Goal: Task Accomplishment & Management: Manage account settings

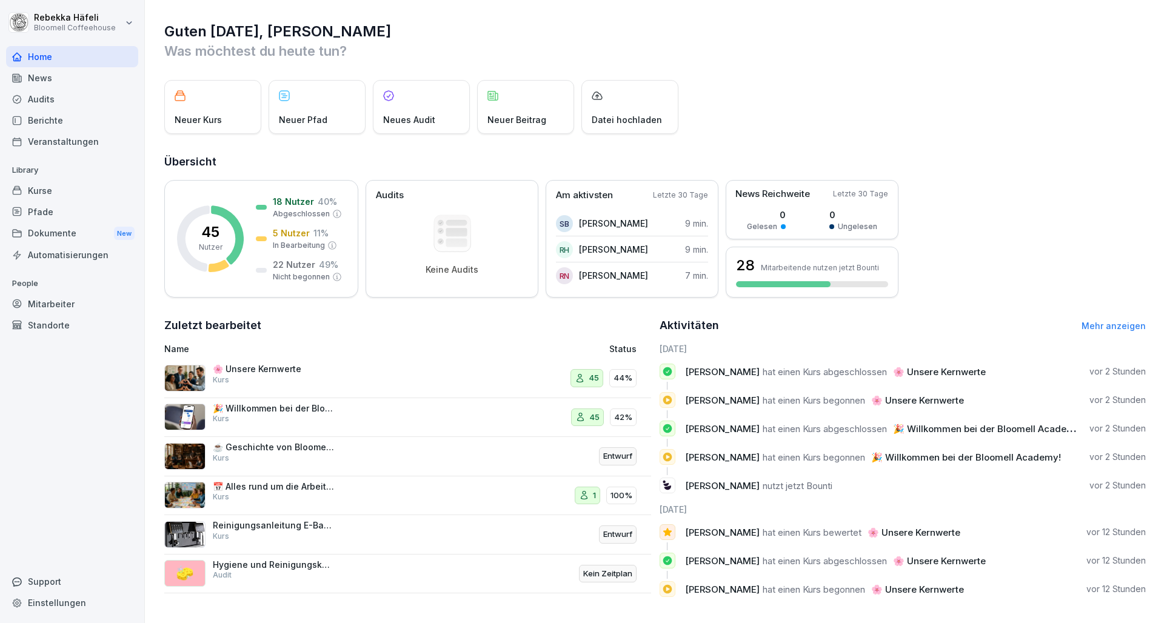
click at [303, 485] on p "📅 Alles rund um die Arbeitszeit" at bounding box center [273, 486] width 121 height 11
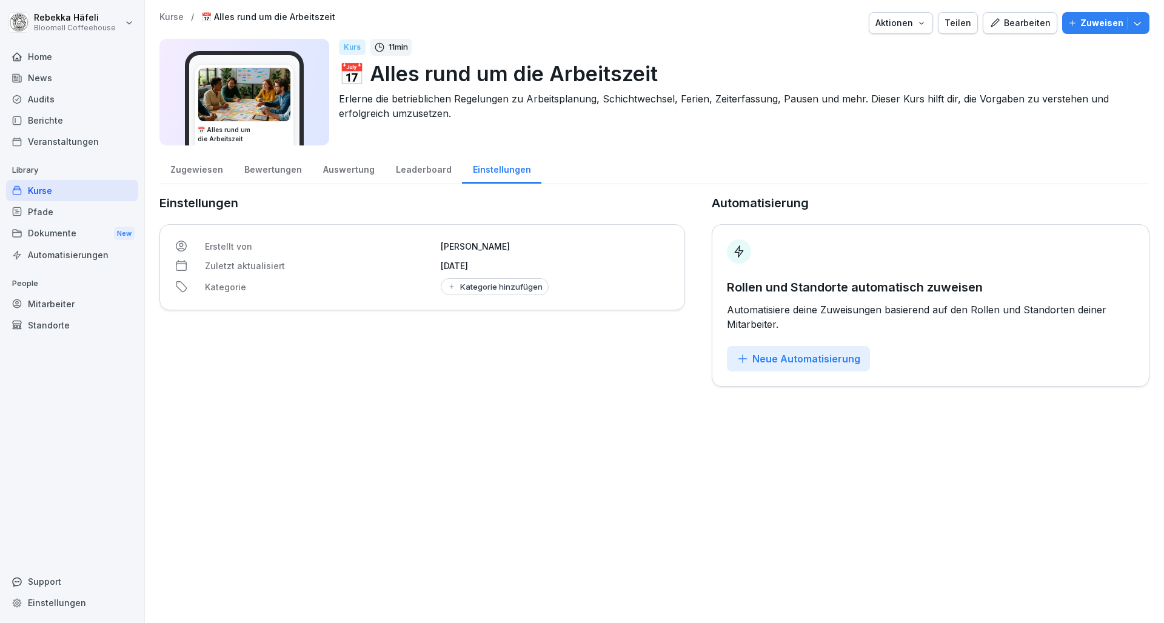
click at [40, 191] on div "Kurse" at bounding box center [72, 190] width 132 height 21
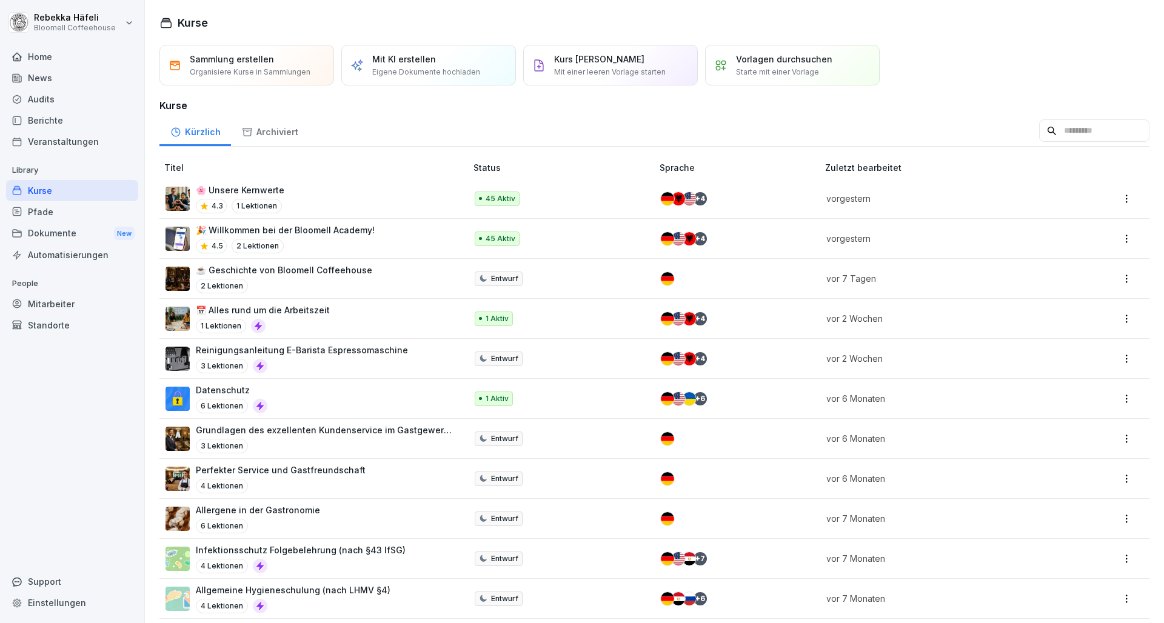
click at [36, 190] on div "Kurse" at bounding box center [72, 190] width 132 height 21
click at [296, 307] on p "📅 Alles rund um die Arbeitszeit" at bounding box center [263, 310] width 134 height 13
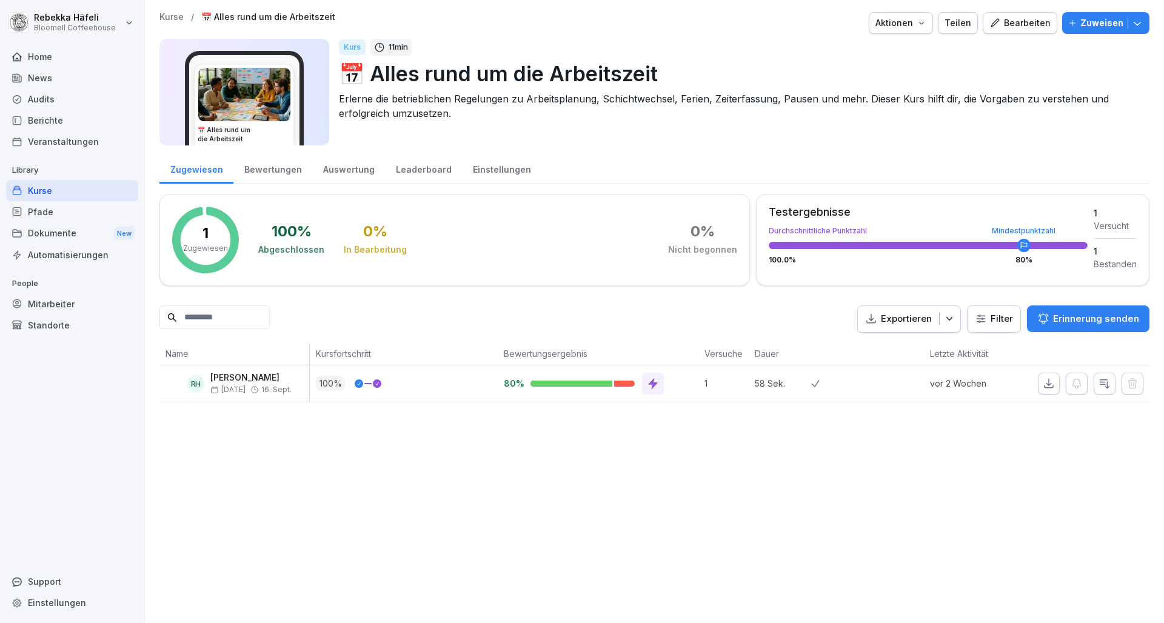
click at [1011, 24] on div "Bearbeiten" at bounding box center [1020, 22] width 61 height 13
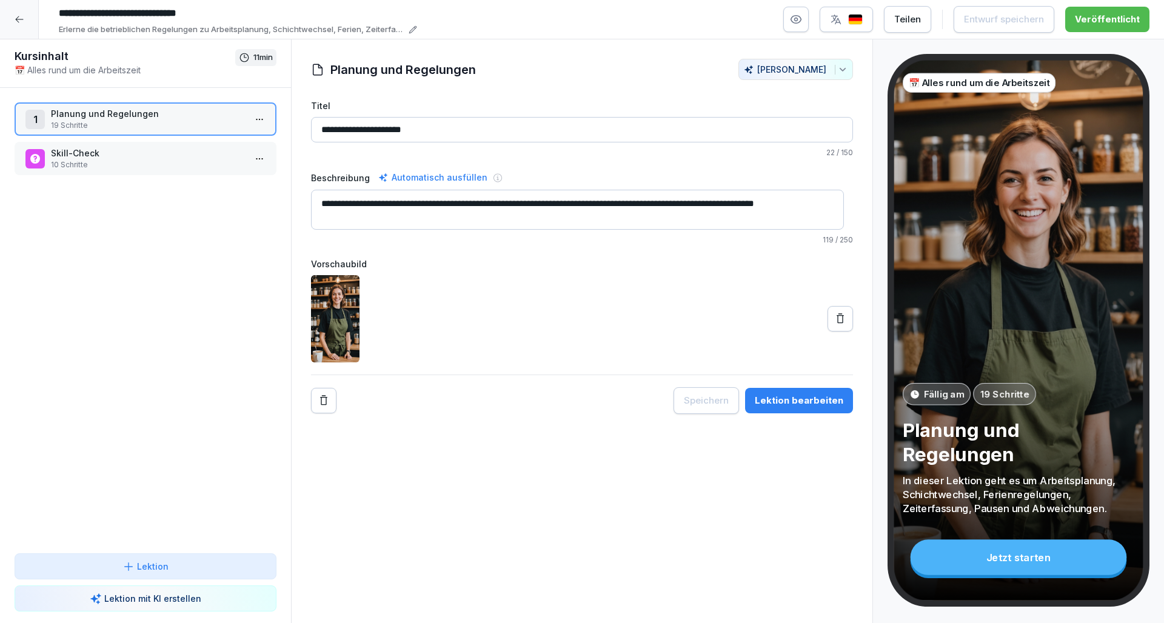
click at [805, 402] on div "Lektion bearbeiten" at bounding box center [799, 400] width 89 height 13
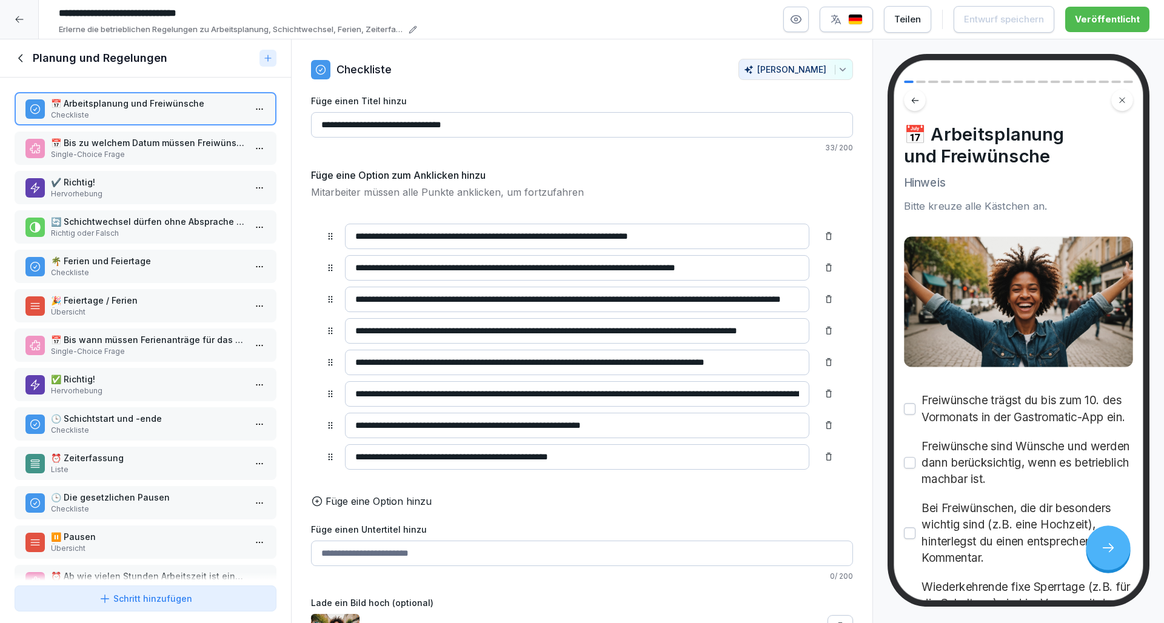
click at [22, 18] on icon at bounding box center [20, 20] width 10 height 10
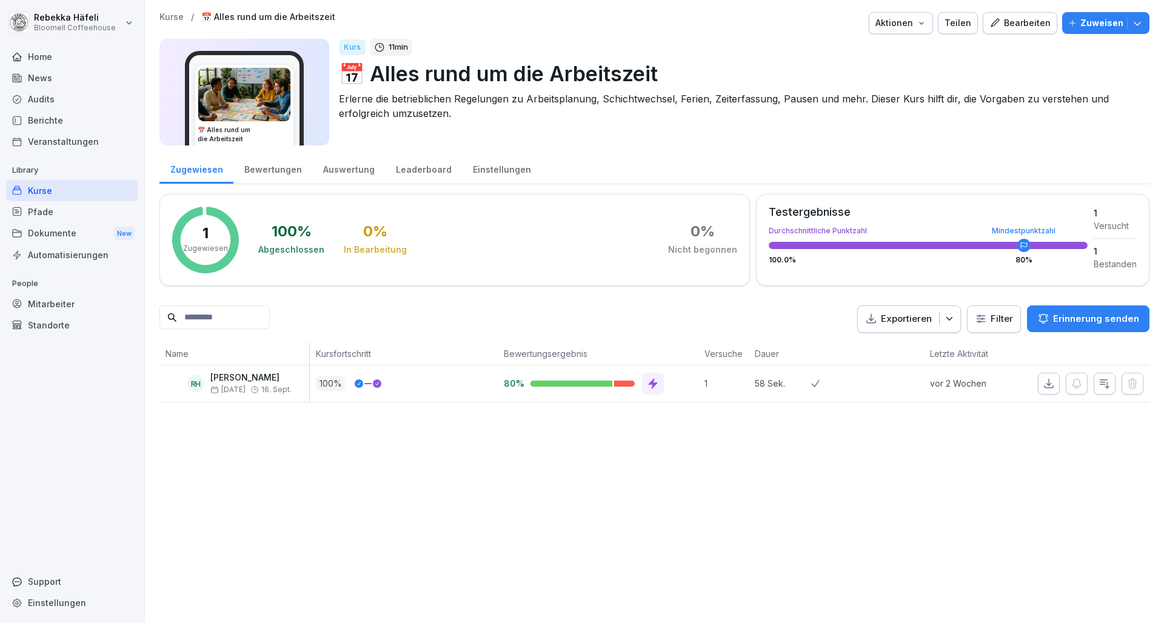
click at [1014, 26] on div "Bearbeiten" at bounding box center [1020, 22] width 61 height 13
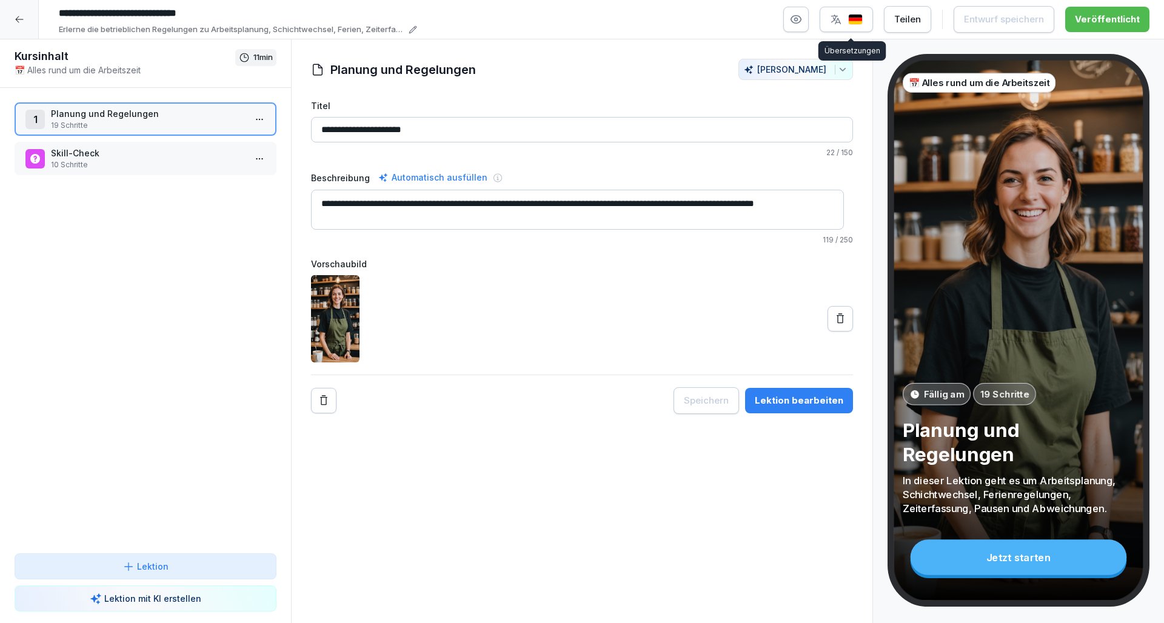
click at [853, 19] on img "button" at bounding box center [855, 20] width 15 height 12
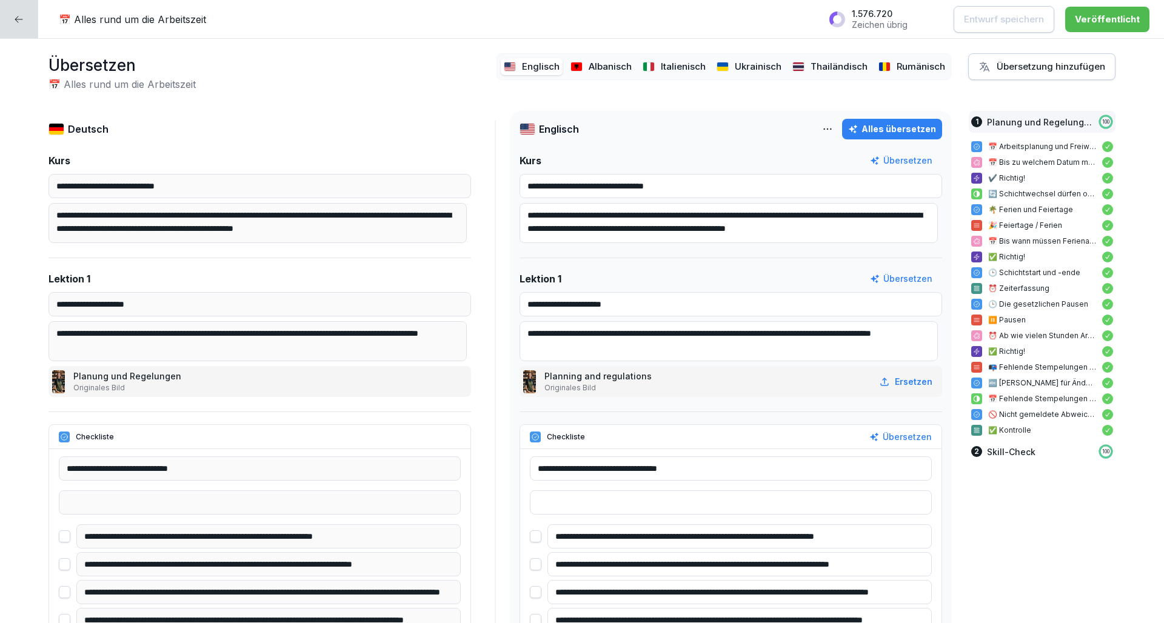
click at [432, 81] on div "Übersetzen 📅 Alles rund um die Arbeitszeit Englisch Albanisch Italienisch Ukrai…" at bounding box center [582, 72] width 1067 height 38
click at [25, 22] on div at bounding box center [19, 19] width 38 height 38
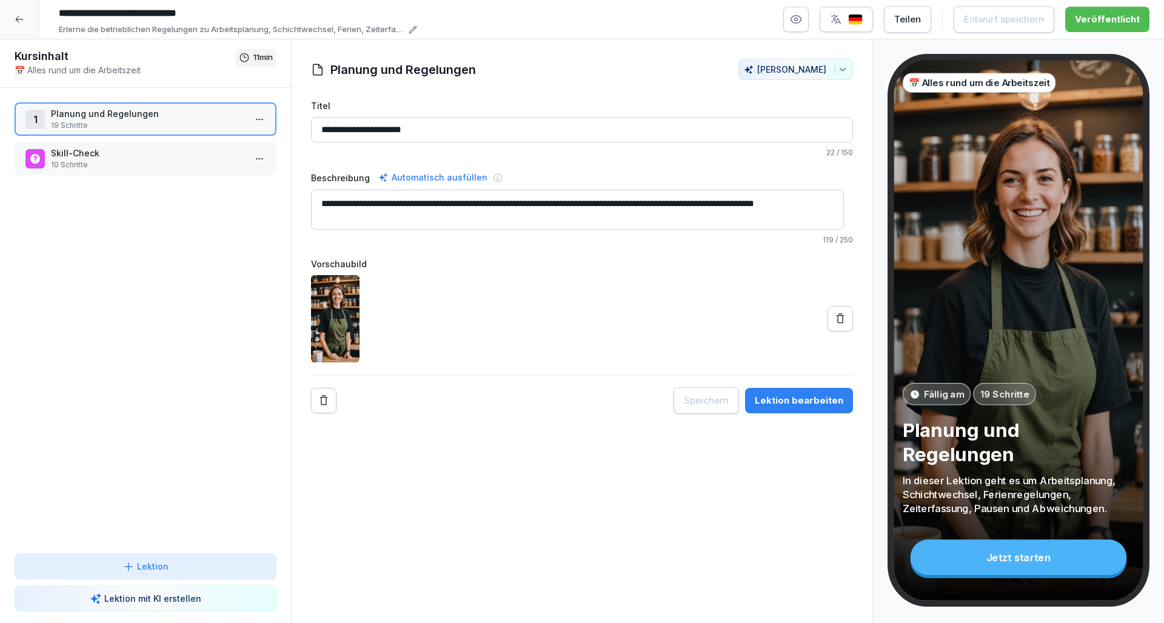
click at [16, 18] on icon at bounding box center [20, 20] width 10 height 10
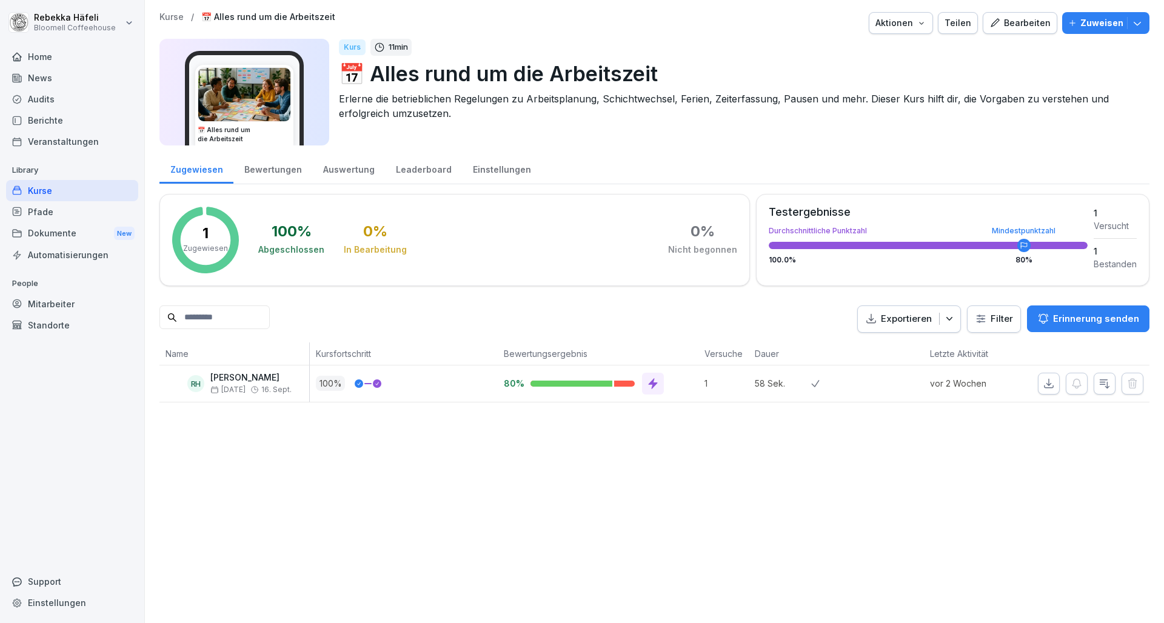
click at [1134, 24] on button "Zuweisen" at bounding box center [1105, 23] width 87 height 22
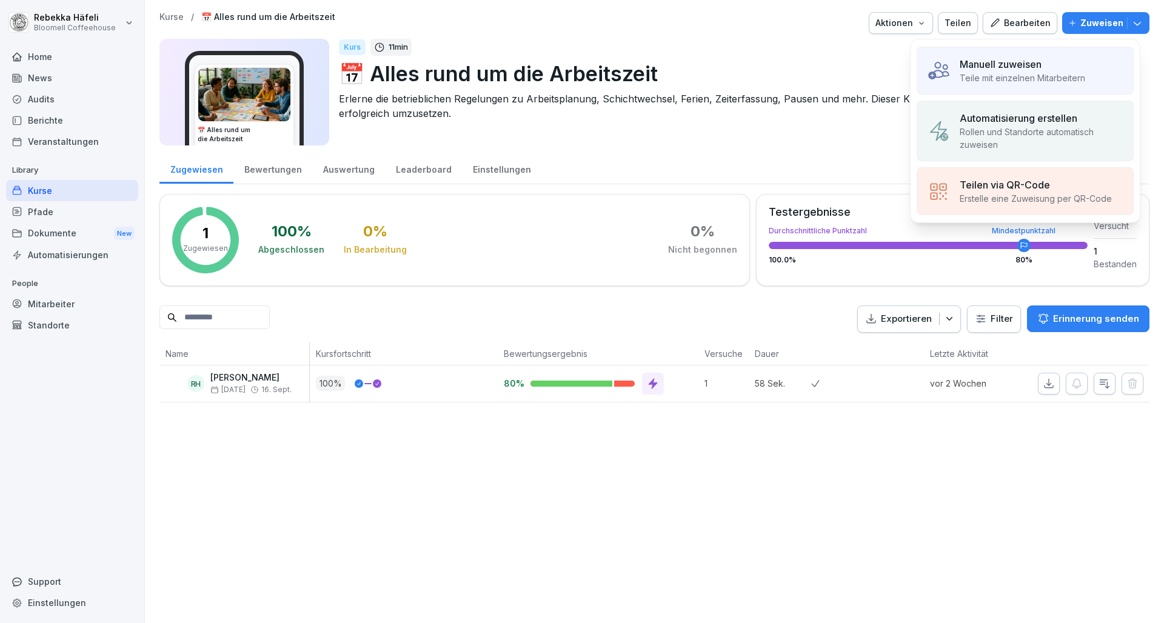
click at [1014, 72] on p "Teile mit einzelnen Mitarbeitern" at bounding box center [1023, 78] width 126 height 13
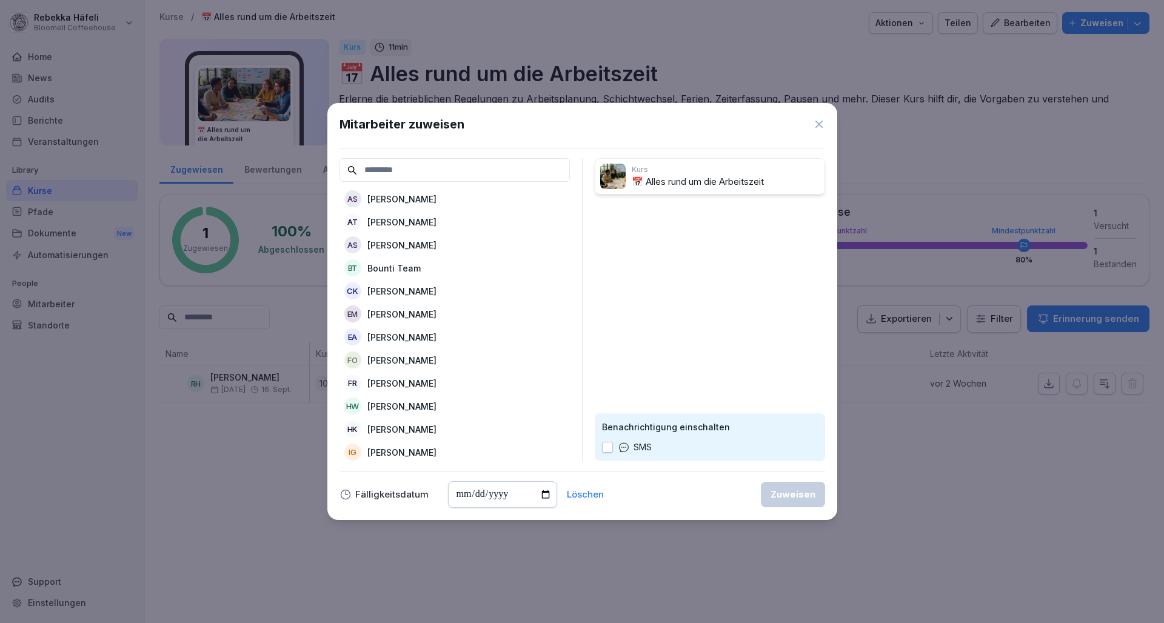
click at [817, 121] on icon at bounding box center [819, 124] width 7 height 7
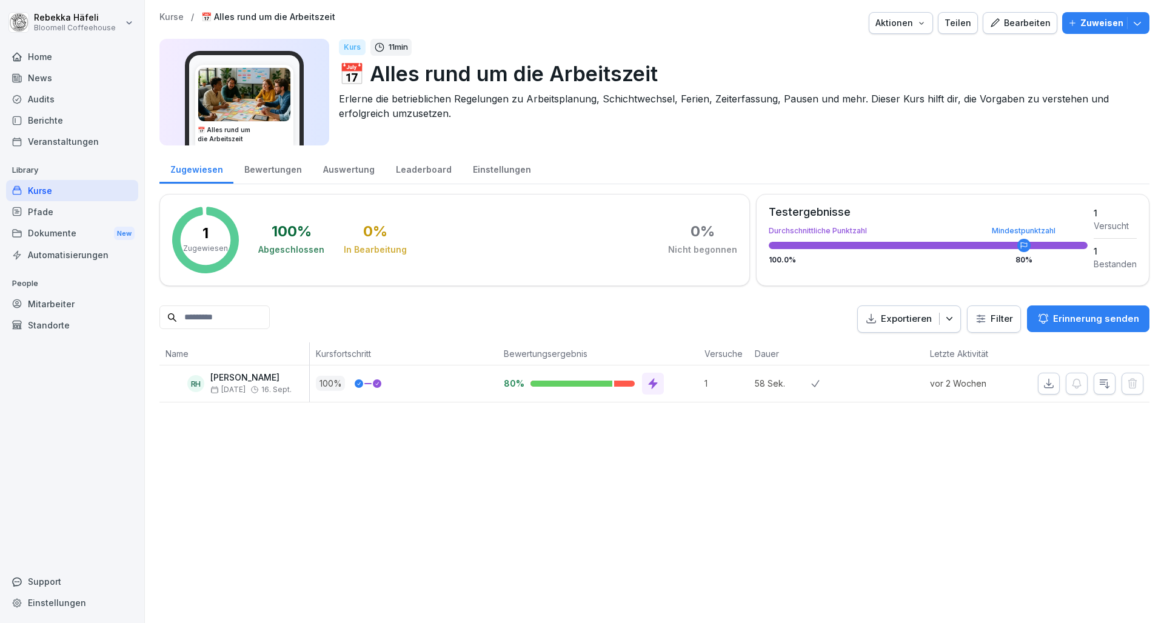
click at [1131, 22] on icon "button" at bounding box center [1137, 23] width 12 height 12
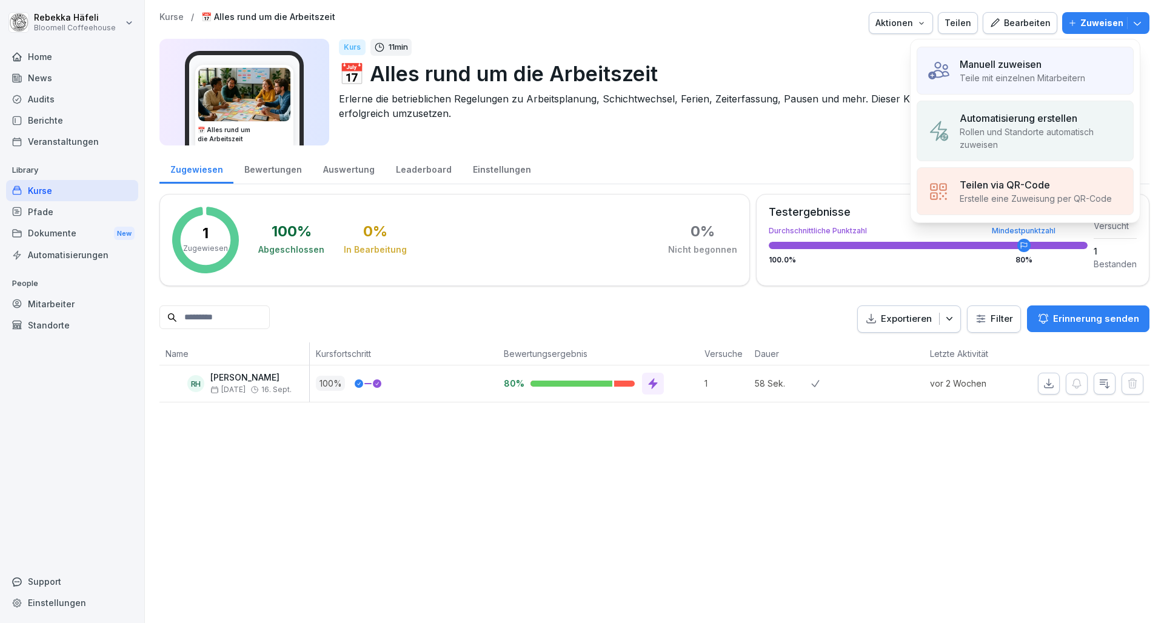
click at [1045, 126] on p "Rollen und Standorte automatisch zuweisen" at bounding box center [1042, 138] width 164 height 25
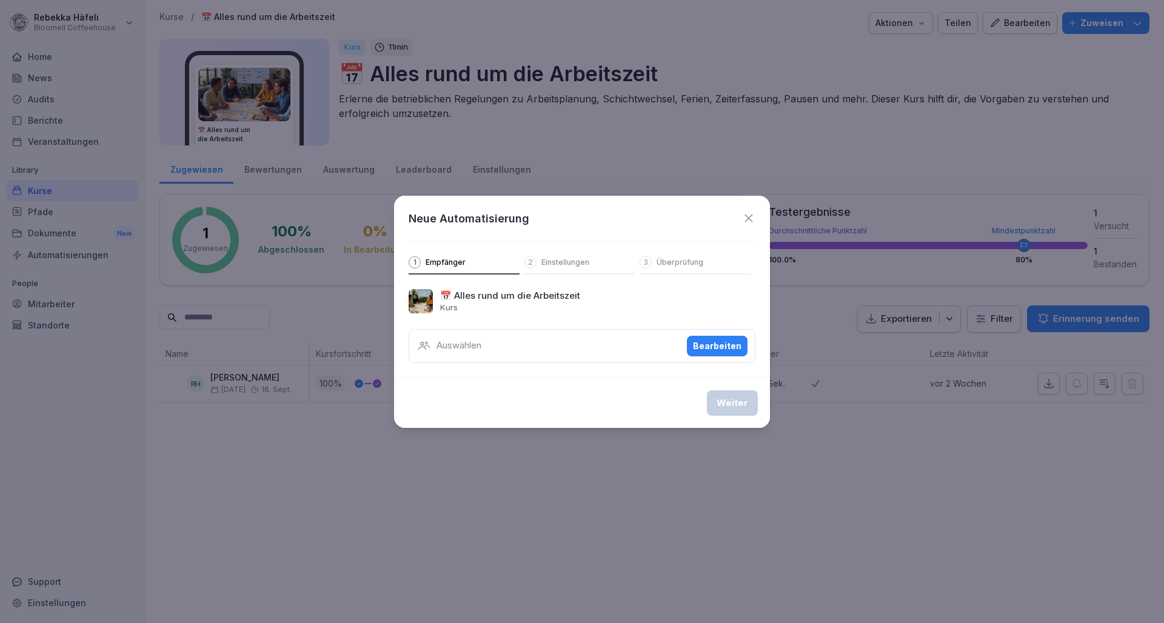
click at [615, 350] on div "Auswählen Bearbeiten" at bounding box center [582, 346] width 347 height 34
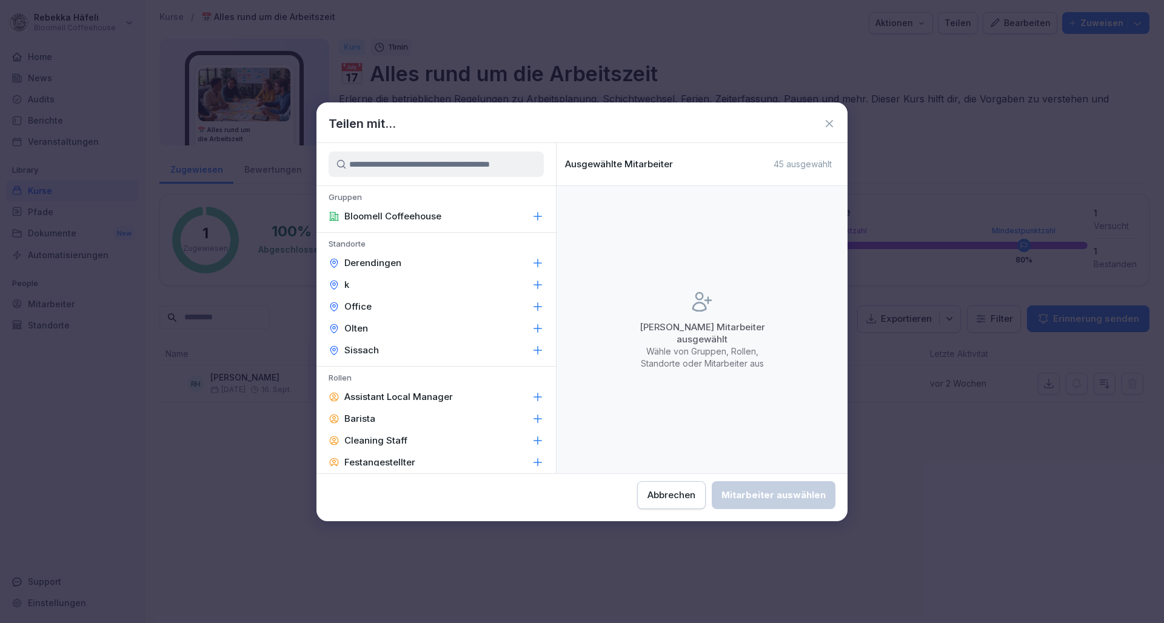
click at [532, 212] on icon at bounding box center [538, 216] width 12 height 12
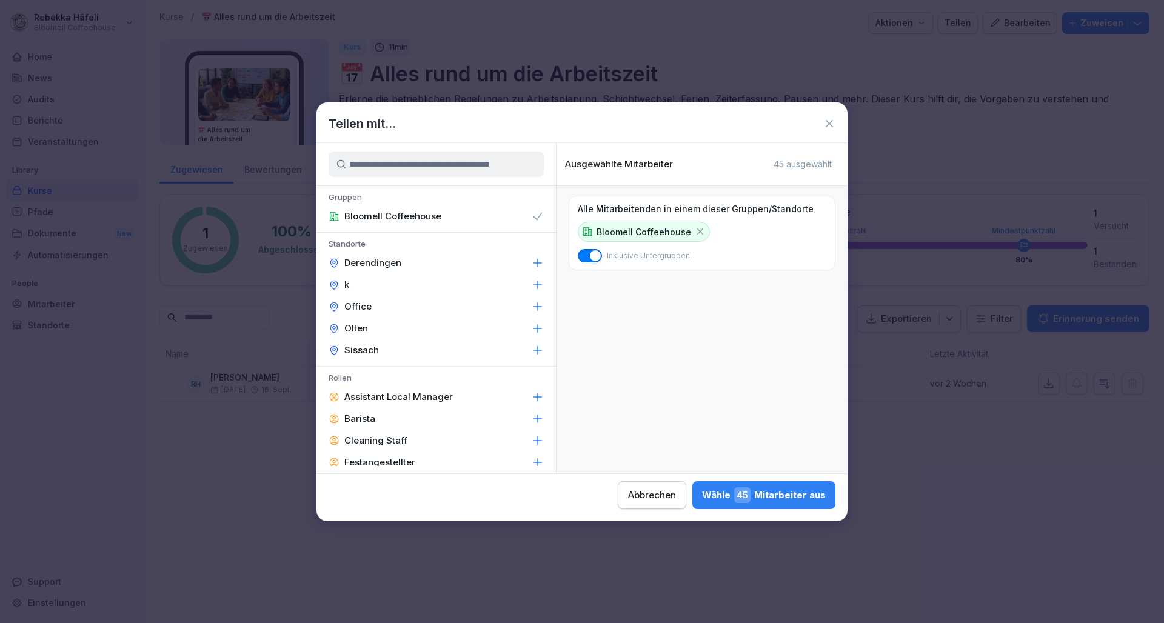
click at [702, 499] on div "Wähle 45 Mitarbeiter aus" at bounding box center [764, 495] width 124 height 16
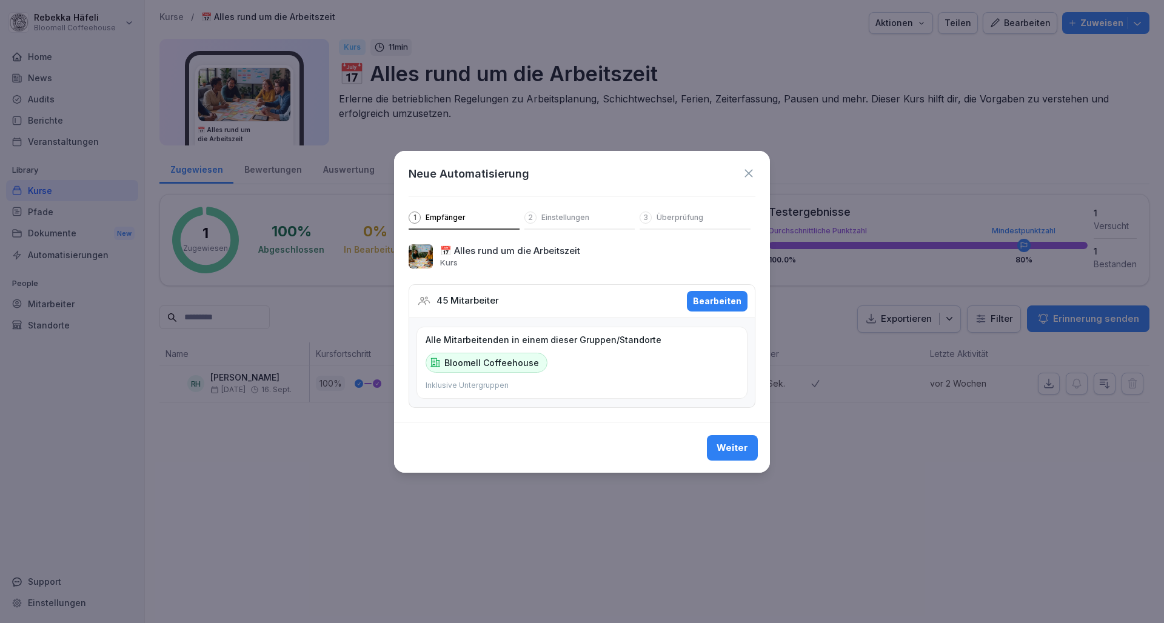
click at [742, 447] on div "Weiter" at bounding box center [733, 447] width 32 height 13
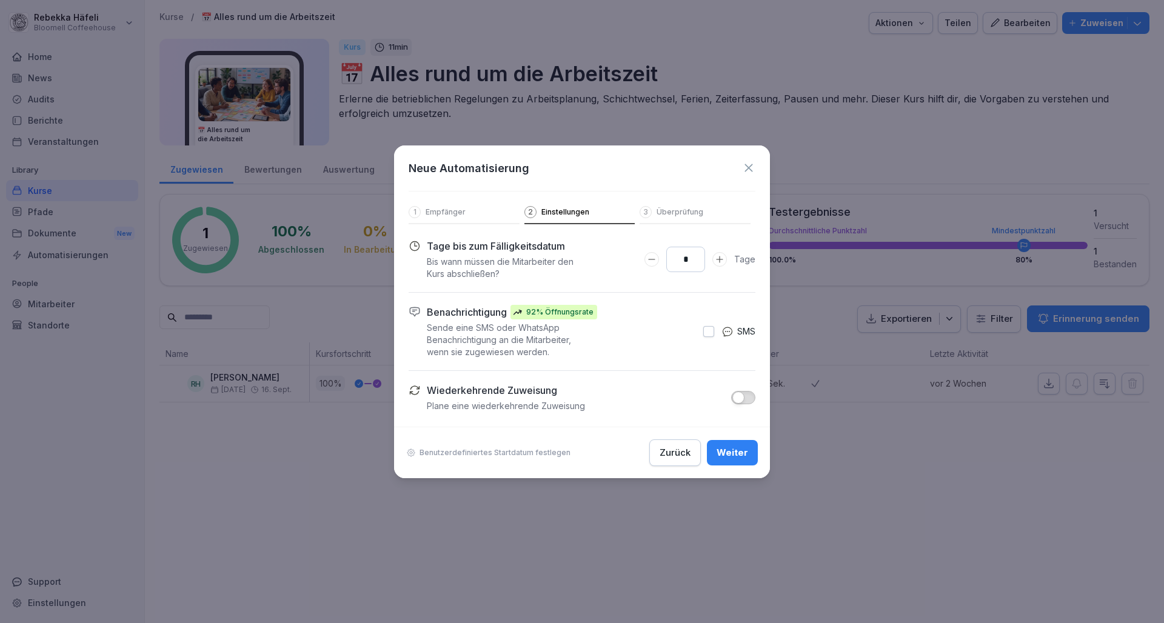
click at [710, 332] on button "button" at bounding box center [708, 331] width 11 height 11
click at [743, 452] on div "Weiter" at bounding box center [733, 452] width 32 height 13
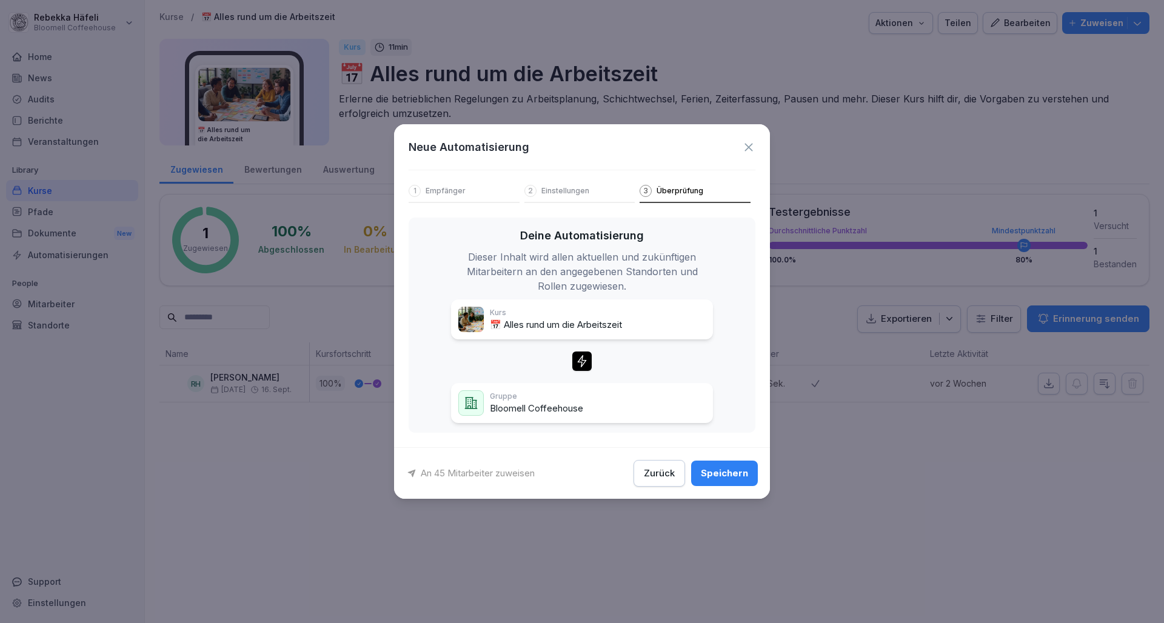
click at [746, 479] on button "Speichern" at bounding box center [724, 473] width 67 height 25
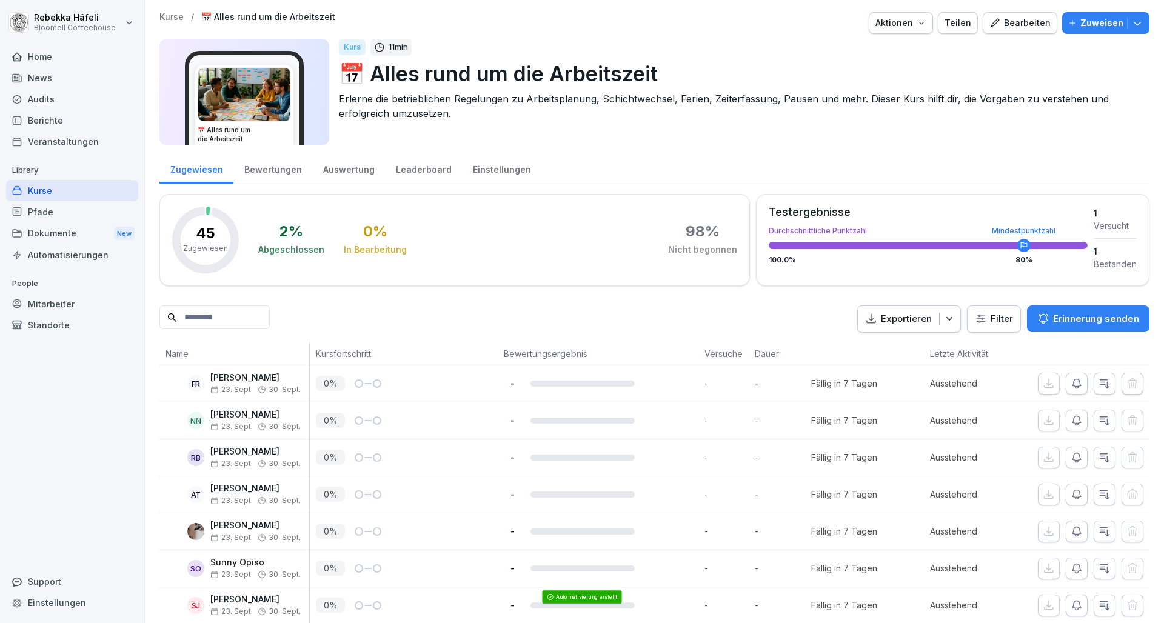
click at [53, 238] on div "Dokumente New" at bounding box center [72, 234] width 132 height 22
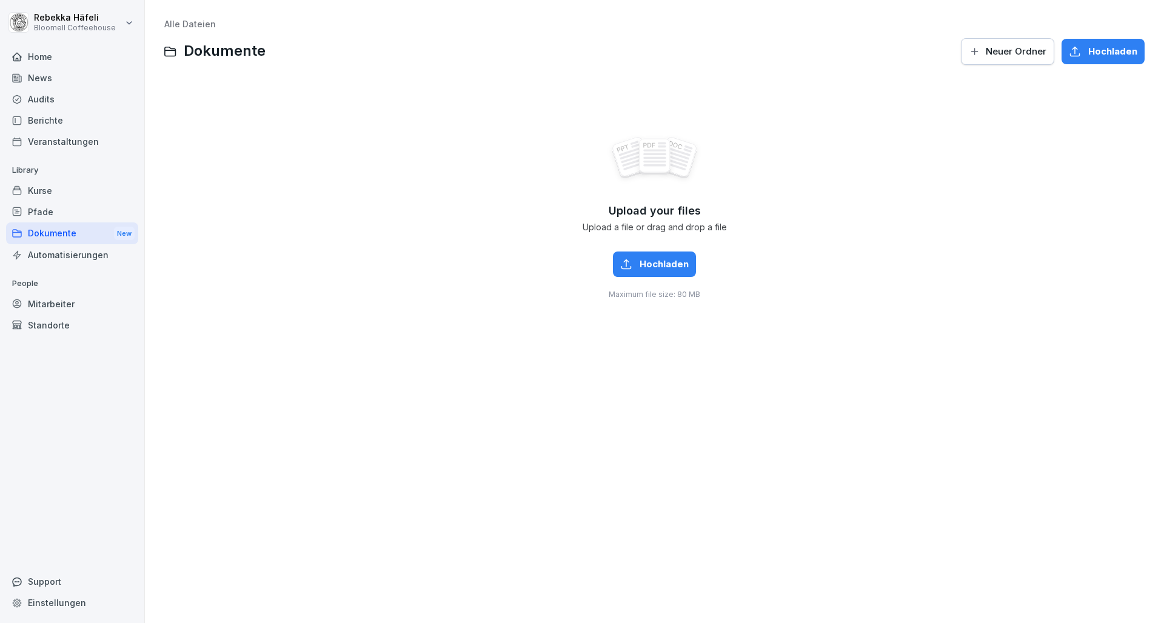
click at [1034, 49] on span "Neuer Ordner" at bounding box center [1016, 51] width 61 height 13
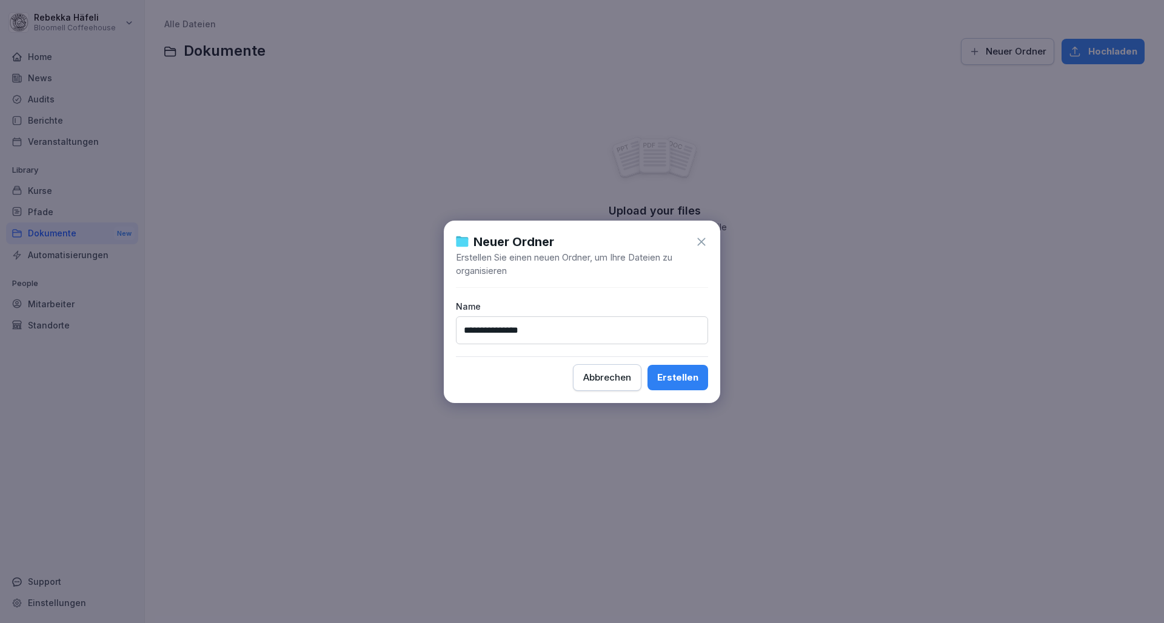
type input "**********"
click at [687, 378] on div "Erstellen" at bounding box center [677, 377] width 41 height 13
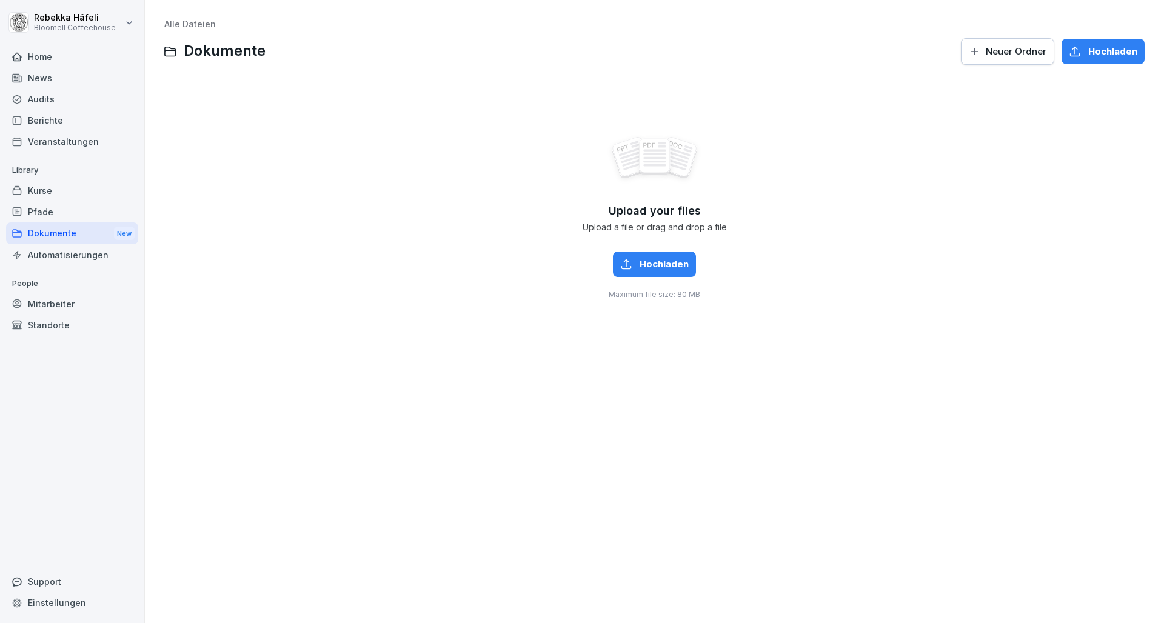
click at [971, 57] on button "Neuer Ordner" at bounding box center [1007, 51] width 93 height 27
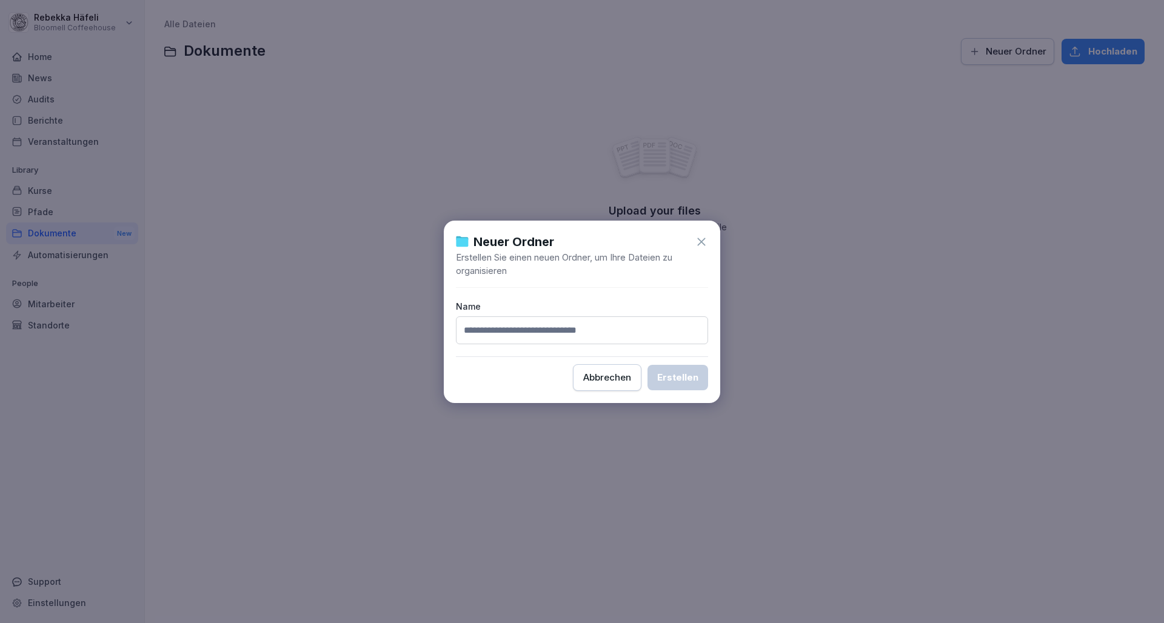
click at [613, 375] on div "Abbrechen" at bounding box center [607, 377] width 48 height 13
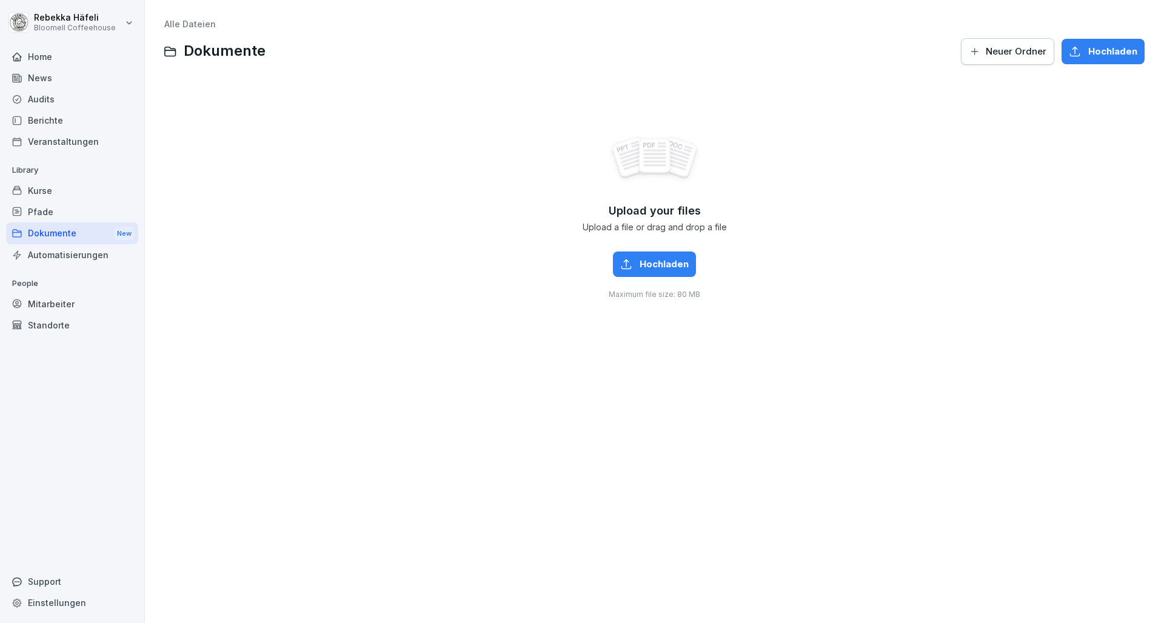
click at [992, 57] on button "Neuer Ordner" at bounding box center [1007, 51] width 93 height 27
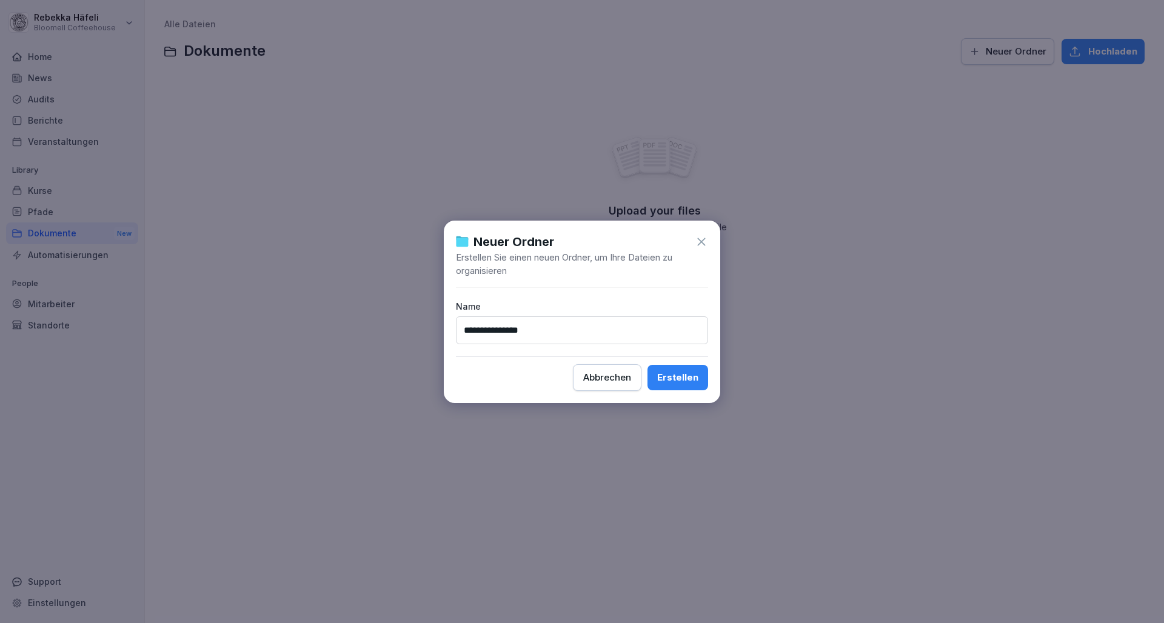
type input "**********"
click at [695, 377] on div "Erstellen" at bounding box center [677, 377] width 41 height 13
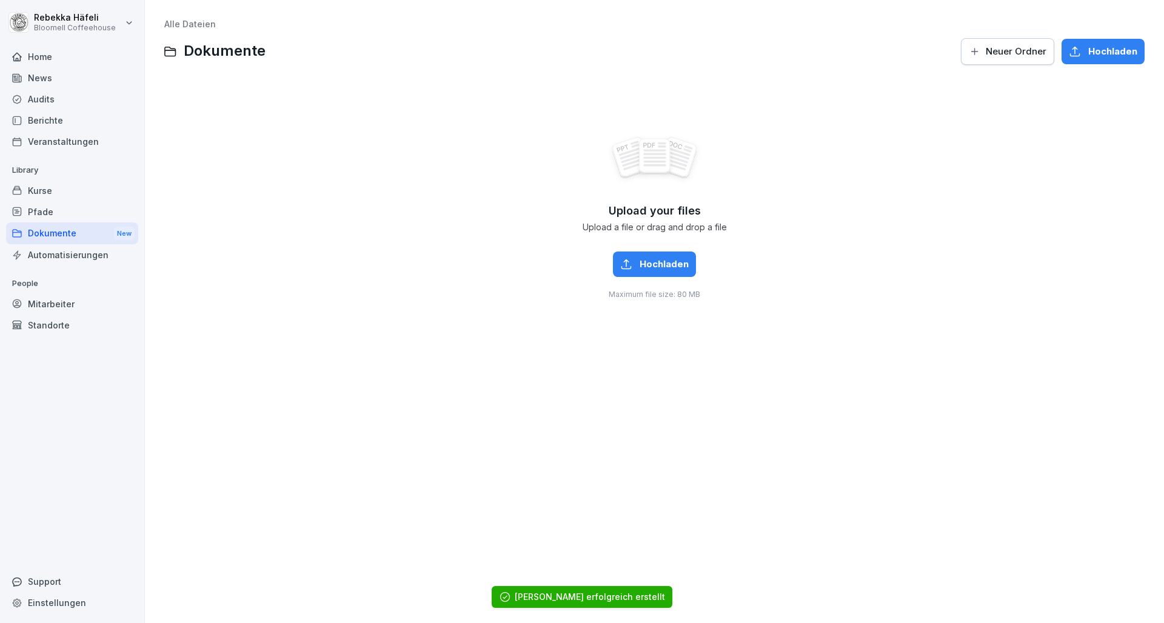
click at [45, 207] on div "Pfade" at bounding box center [72, 211] width 132 height 21
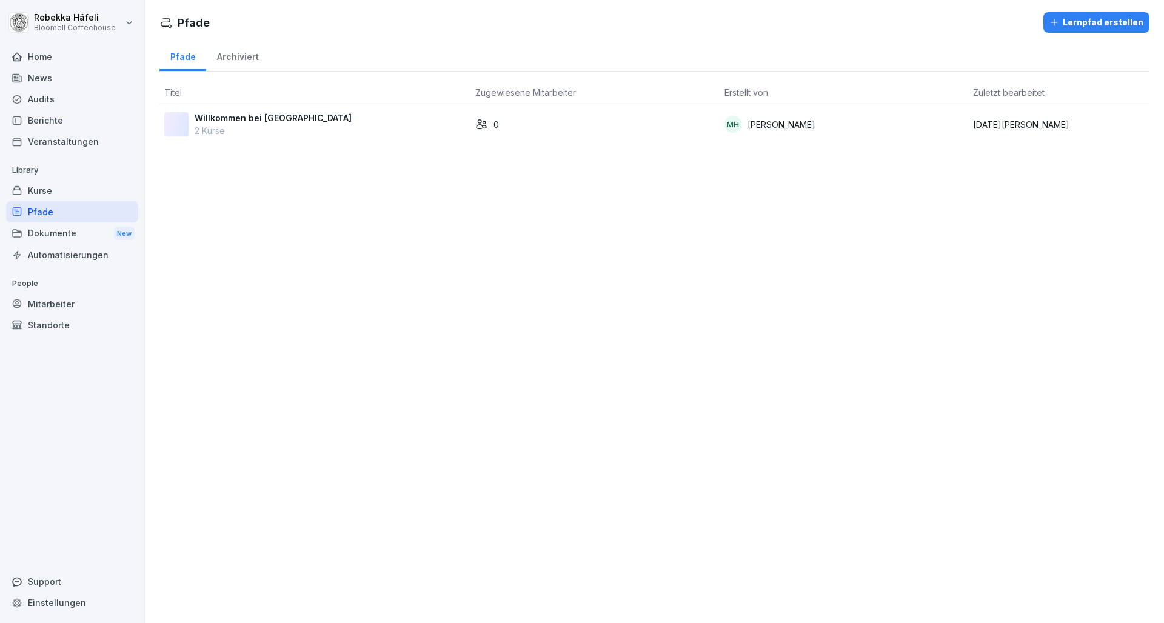
click at [55, 230] on div "Dokumente New" at bounding box center [72, 234] width 132 height 22
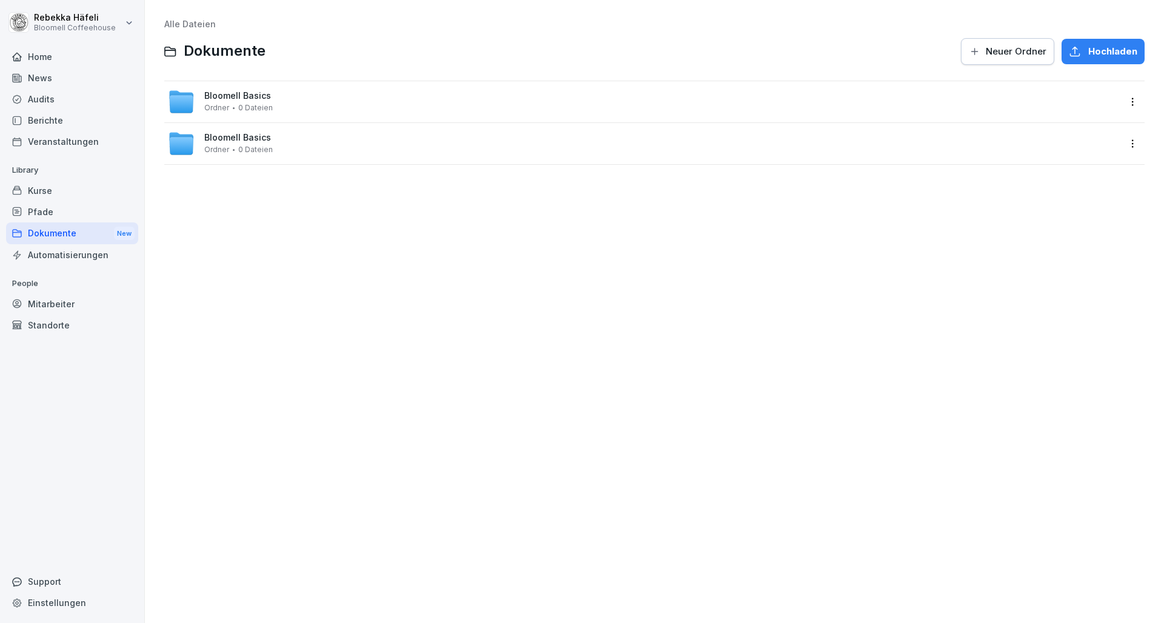
click at [1121, 139] on html "Rebekka Häfeli Bloomell Coffeehouse Home News Audits Berichte Veranstaltungen L…" at bounding box center [582, 311] width 1164 height 623
click at [1065, 245] on div "Löschen" at bounding box center [1056, 240] width 39 height 15
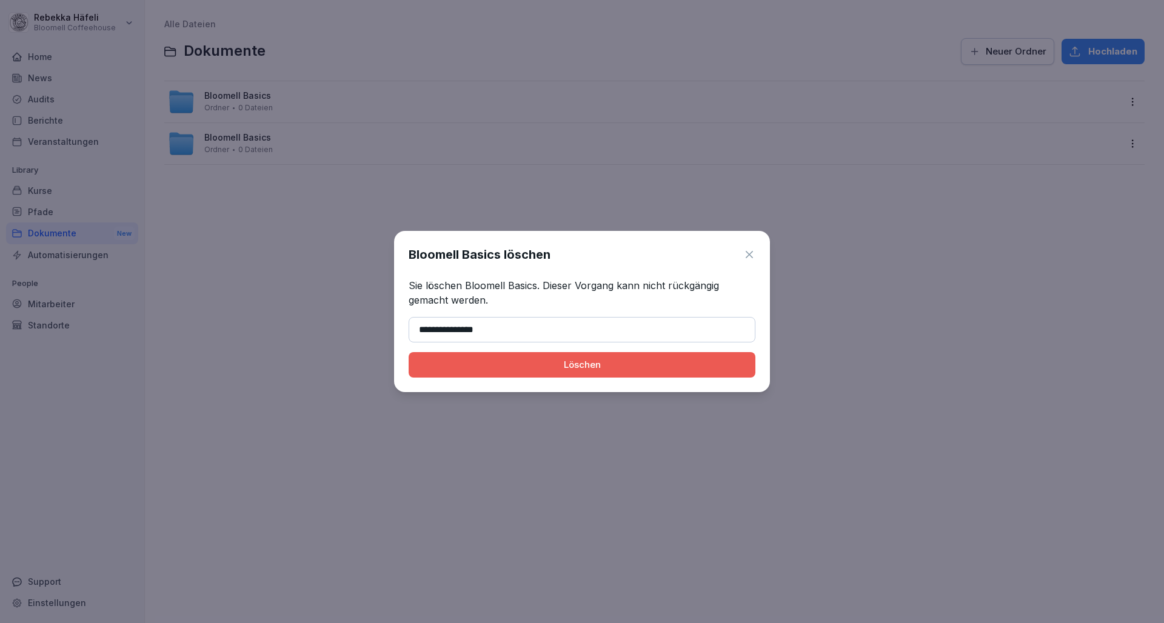
type input "**********"
click at [691, 362] on div "Löschen" at bounding box center [581, 364] width 327 height 13
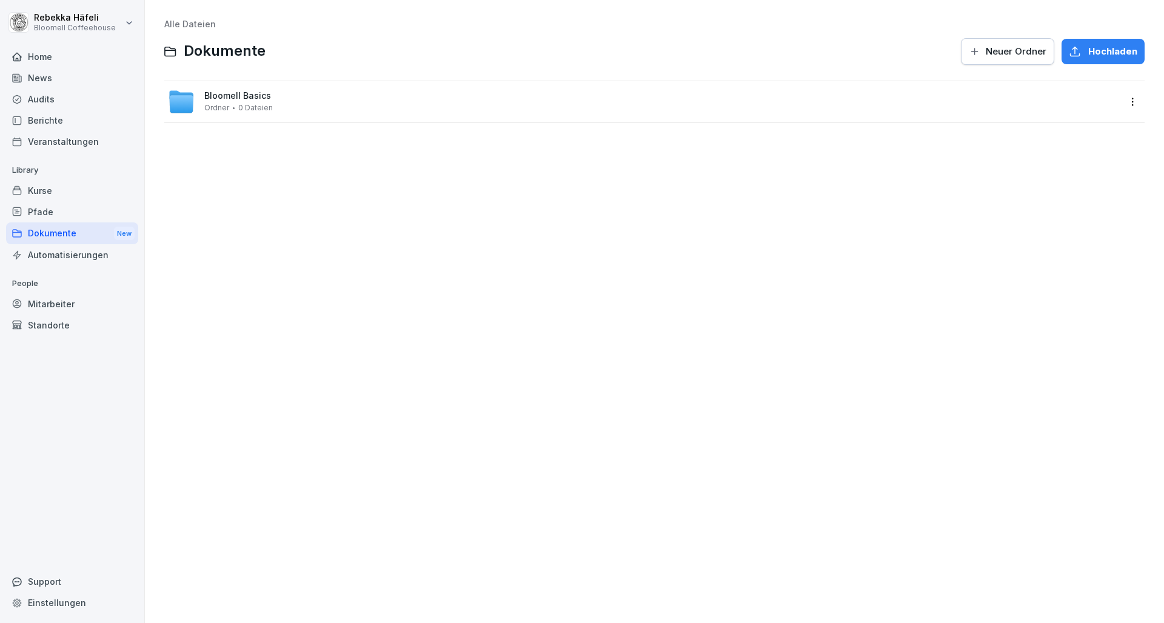
click at [254, 104] on span "0 Dateien" at bounding box center [255, 108] width 35 height 8
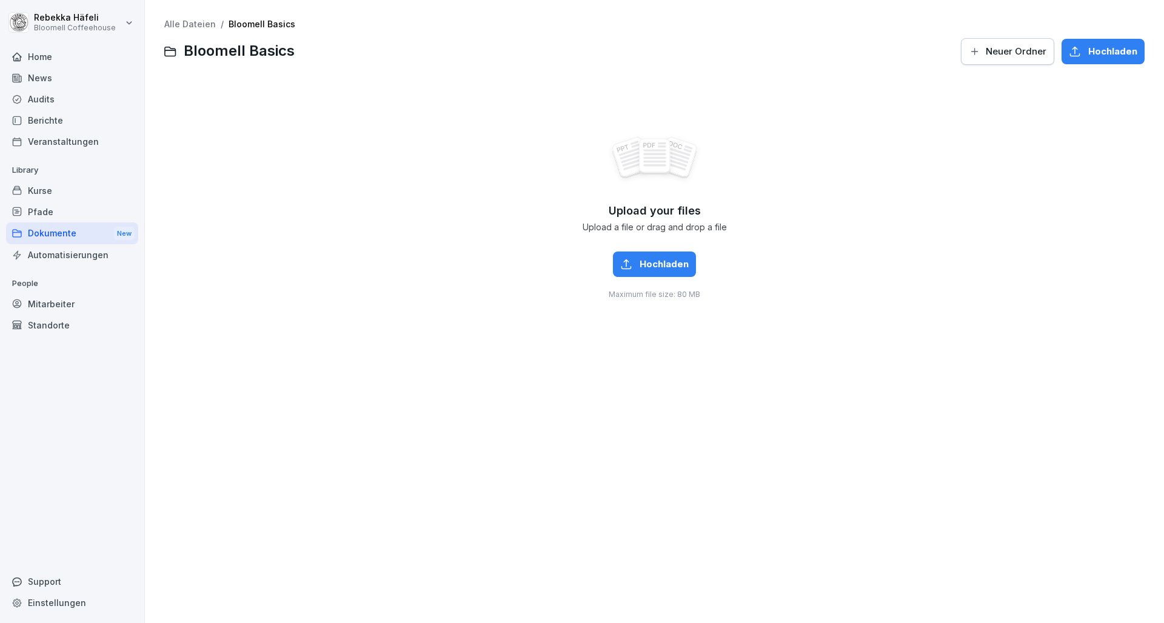
click at [682, 268] on span "Hochladen" at bounding box center [664, 264] width 49 height 13
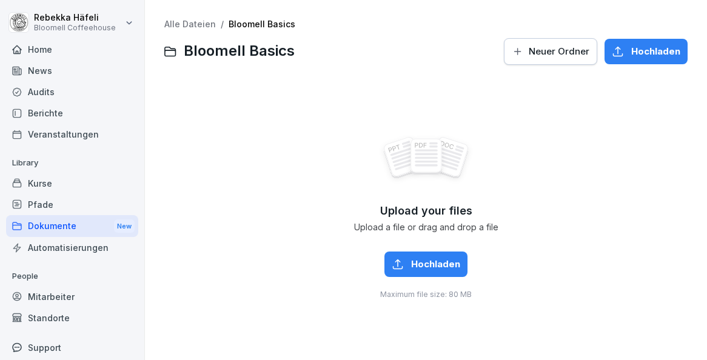
click at [435, 264] on span "Hochladen" at bounding box center [435, 264] width 49 height 13
type input "**********"
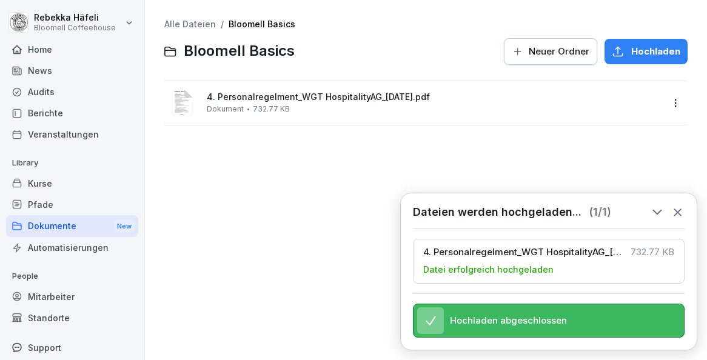
click at [367, 187] on div "Alle Dateien / Bloomell Basics Bloomell Basics Neuer Ordner Hochladen 4. Person…" at bounding box center [426, 180] width 544 height 342
click at [597, 149] on div "Alle Dateien / Bloomell Basics Bloomell Basics Neuer Ordner Hochladen 4. Person…" at bounding box center [426, 180] width 544 height 342
click at [669, 103] on html "Rebekka Häfeli Bloomell Coffeehouse Home News Audits Berichte Veranstaltungen L…" at bounding box center [353, 180] width 707 height 360
click at [296, 225] on html "Rebekka Häfeli Bloomell Coffeehouse Home News Audits Berichte Veranstaltungen L…" at bounding box center [353, 180] width 707 height 360
click at [573, 314] on div at bounding box center [622, 320] width 98 height 25
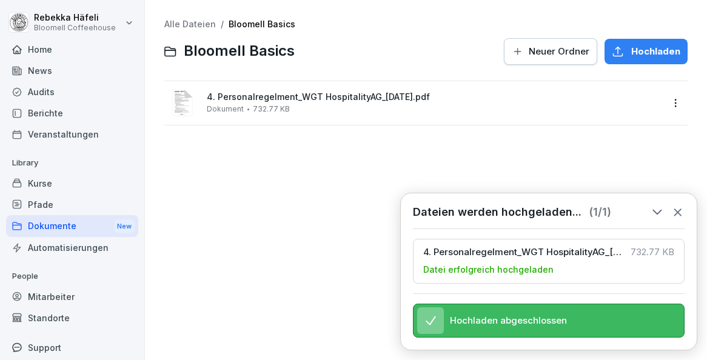
click at [677, 209] on icon at bounding box center [677, 212] width 7 height 7
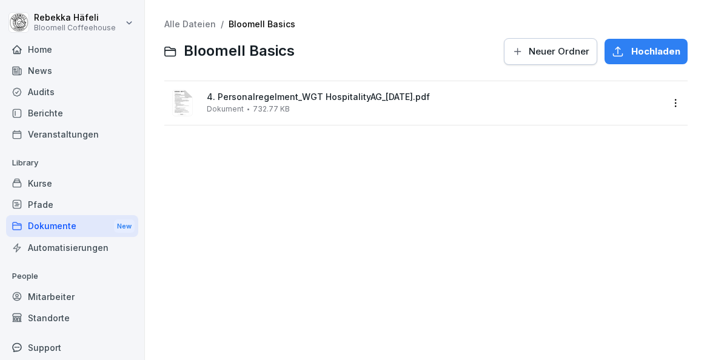
click at [667, 100] on div "button" at bounding box center [675, 103] width 17 height 17
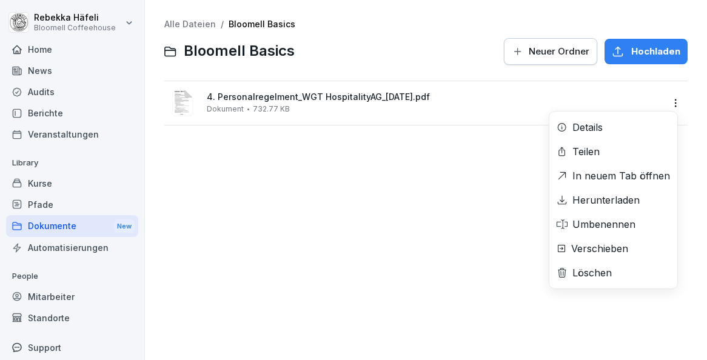
click at [668, 104] on html "Rebekka Häfeli Bloomell Coffeehouse Home News Audits Berichte Veranstaltungen L…" at bounding box center [353, 180] width 707 height 360
click at [597, 267] on div "Löschen" at bounding box center [591, 273] width 39 height 15
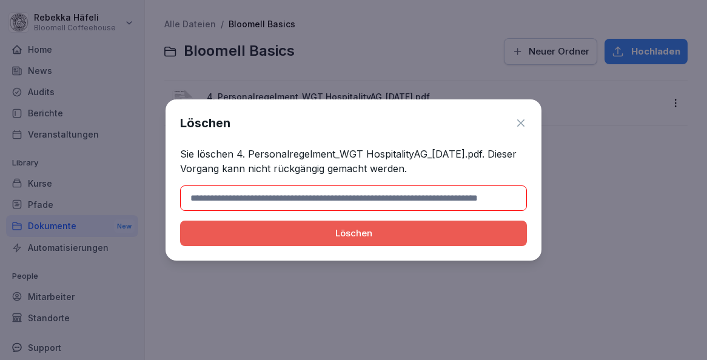
click at [510, 158] on p "Sie löschen 4. Personalregelment_WGT HospitalityAG_01.09.2025.pdf. Dieser Vorga…" at bounding box center [353, 161] width 347 height 29
drag, startPoint x: 497, startPoint y: 155, endPoint x: 238, endPoint y: 153, distance: 258.9
click at [238, 153] on p "Sie löschen 4. Personalregelment_WGT HospitalityAG_01.09.2025.pdf. Dieser Vorga…" at bounding box center [353, 161] width 347 height 29
copy p "4. Personalregelment_WGT HospitalityAG_01.09.2025.pdf"
click at [255, 197] on input at bounding box center [353, 198] width 347 height 25
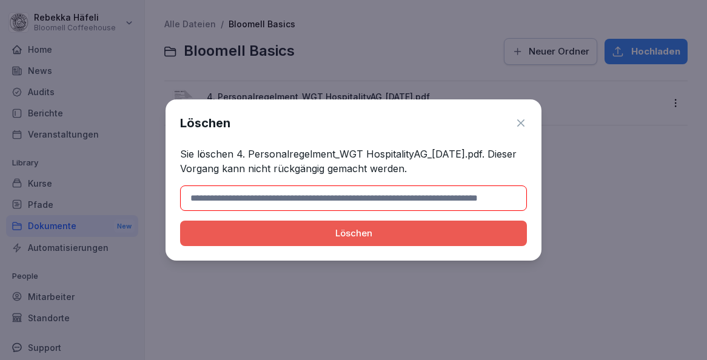
paste input "**********"
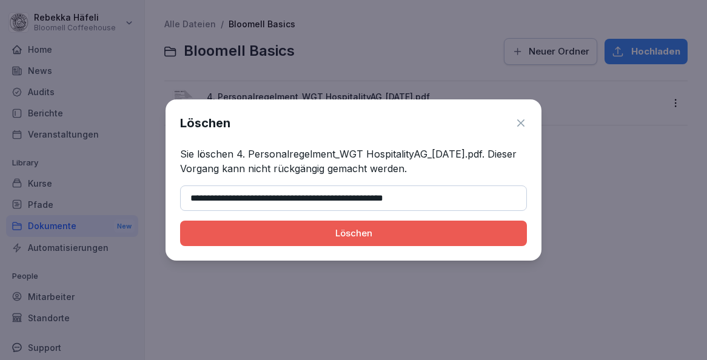
type input "**********"
click at [338, 238] on div "Löschen" at bounding box center [353, 233] width 327 height 13
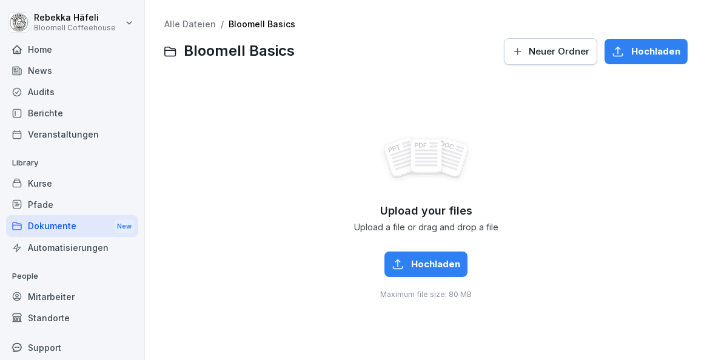
click at [447, 271] on button "Hochladen" at bounding box center [425, 264] width 83 height 25
click at [429, 264] on span "Hochladen" at bounding box center [435, 264] width 49 height 13
click at [402, 258] on div "Hochladen" at bounding box center [426, 264] width 69 height 13
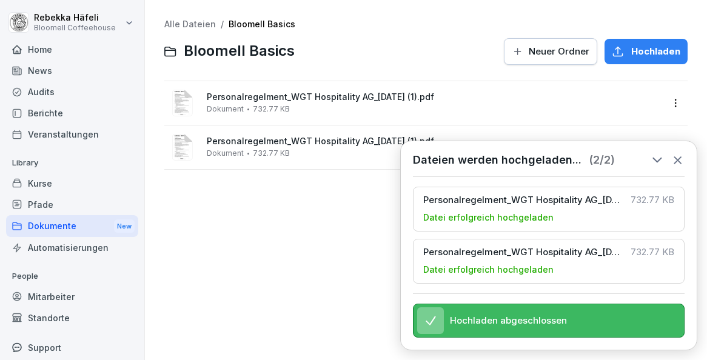
click at [369, 248] on div "Alle Dateien / Bloomell Basics Bloomell Basics Neuer Ordner Hochladen Personalr…" at bounding box center [426, 180] width 544 height 342
click at [322, 286] on div "Alle Dateien / Bloomell Basics Bloomell Basics Neuer Ordner Hochladen Personalr…" at bounding box center [426, 180] width 544 height 342
click at [678, 153] on icon at bounding box center [677, 159] width 13 height 13
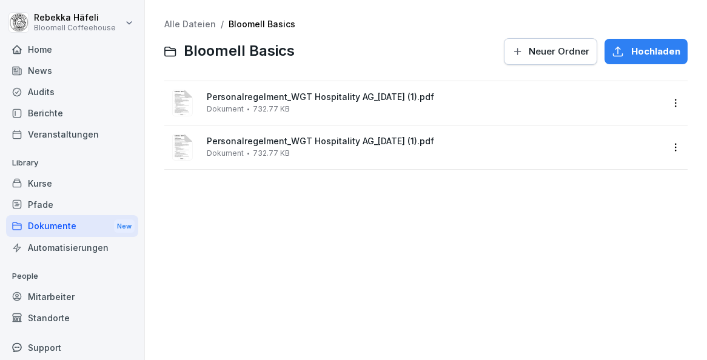
click at [667, 146] on html "Rebekka Häfeli Bloomell Coffeehouse Home News Audits Berichte Veranstaltungen L…" at bounding box center [353, 180] width 707 height 360
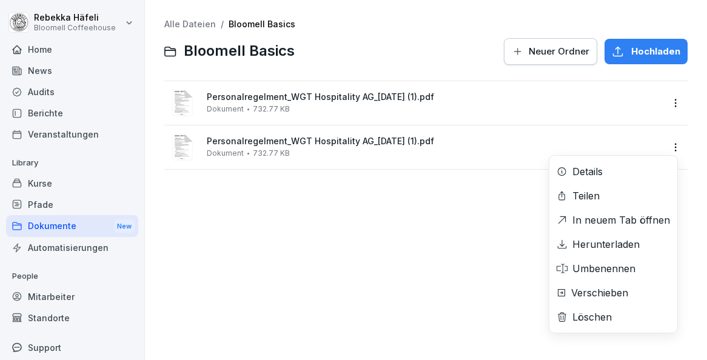
click at [614, 318] on div "Löschen" at bounding box center [613, 317] width 128 height 24
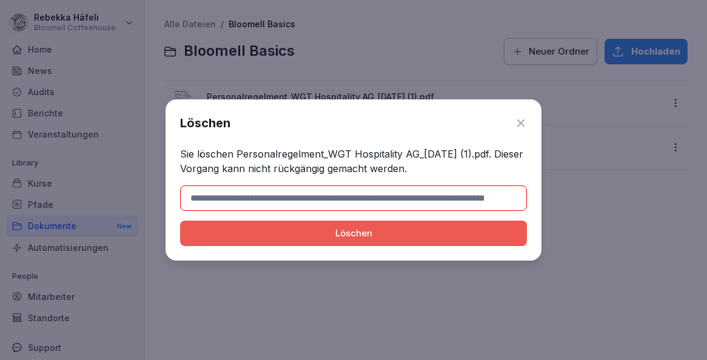
drag, startPoint x: 503, startPoint y: 155, endPoint x: 238, endPoint y: 157, distance: 265.0
click at [238, 157] on p "Sie löschen Personalregelment_WGT Hospitality AG_01.09.2025 (1).pdf. Dieser Vor…" at bounding box center [353, 161] width 347 height 29
copy p "Personalregelment_WGT Hospitality AG_01.09.2025 (1).pdf"
click at [338, 201] on input at bounding box center [353, 198] width 347 height 25
paste input "**********"
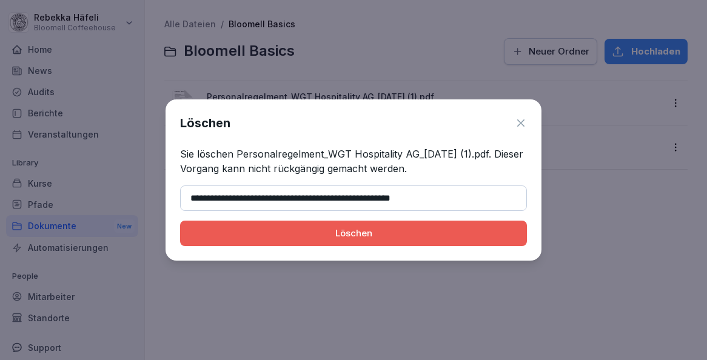
type input "**********"
click at [386, 241] on button "Löschen" at bounding box center [353, 233] width 347 height 25
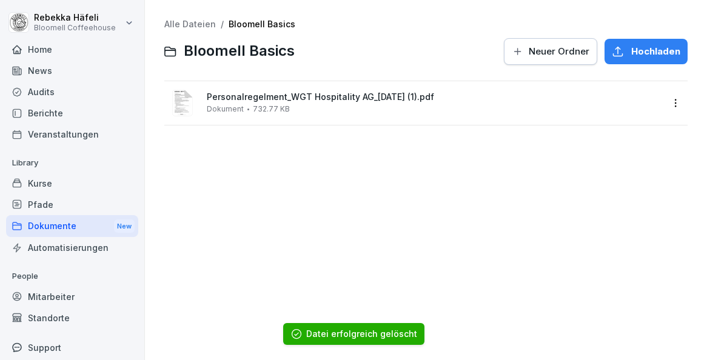
click at [389, 239] on div "Alle Dateien / Bloomell Basics Bloomell Basics Neuer Ordner Hochladen Personalr…" at bounding box center [426, 180] width 544 height 342
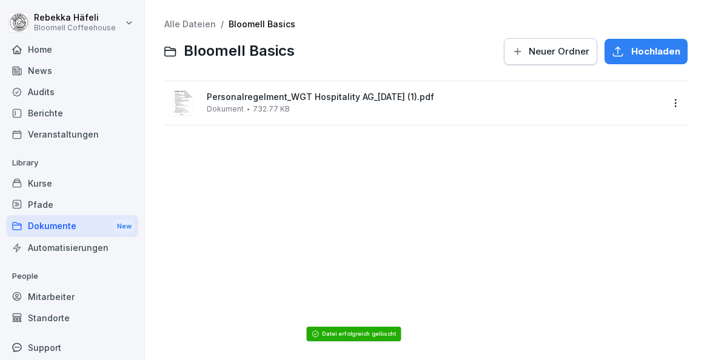
click at [631, 52] on span "Hochladen" at bounding box center [655, 51] width 49 height 13
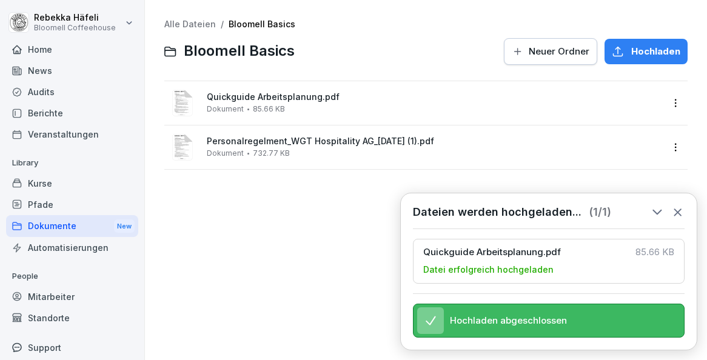
click at [319, 240] on div "Alle Dateien / Bloomell Basics Bloomell Basics Neuer Ordner Hochladen Quickguid…" at bounding box center [426, 180] width 544 height 342
click at [44, 202] on div "Pfade" at bounding box center [72, 204] width 132 height 21
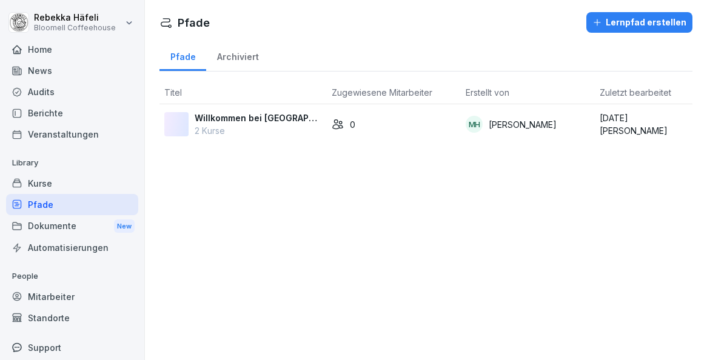
click at [52, 183] on div "Kurse" at bounding box center [72, 183] width 132 height 21
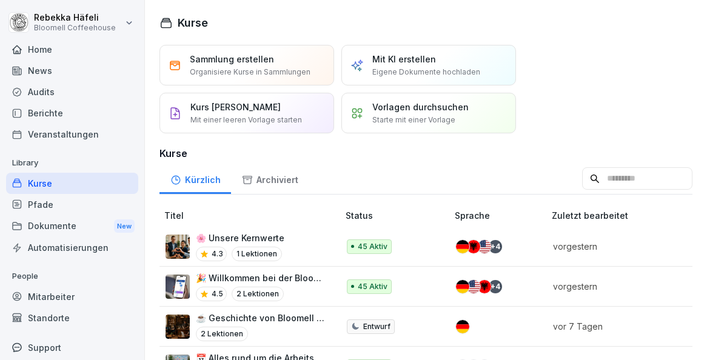
click at [49, 230] on div "Dokumente New" at bounding box center [72, 226] width 132 height 22
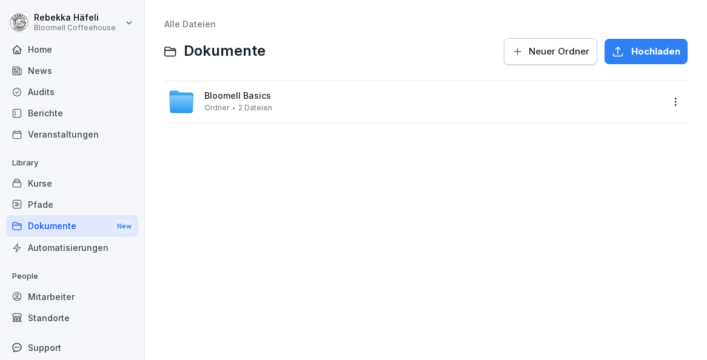
click at [40, 50] on div "Home" at bounding box center [72, 49] width 132 height 21
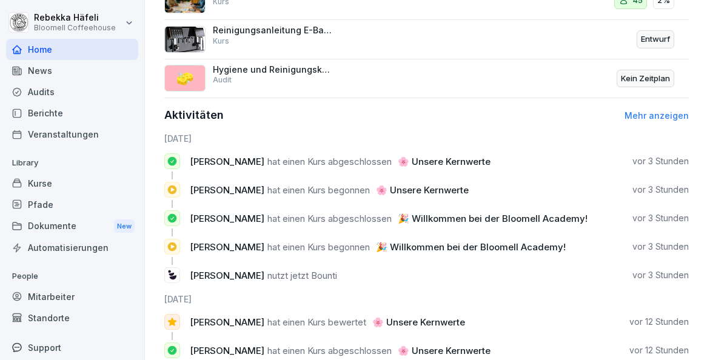
scroll to position [686, 0]
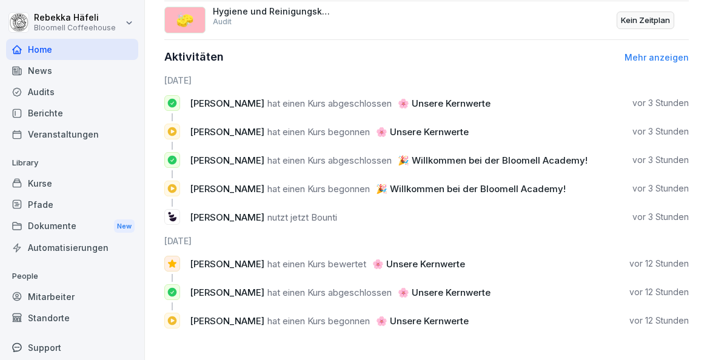
click at [44, 73] on div "News" at bounding box center [72, 70] width 132 height 21
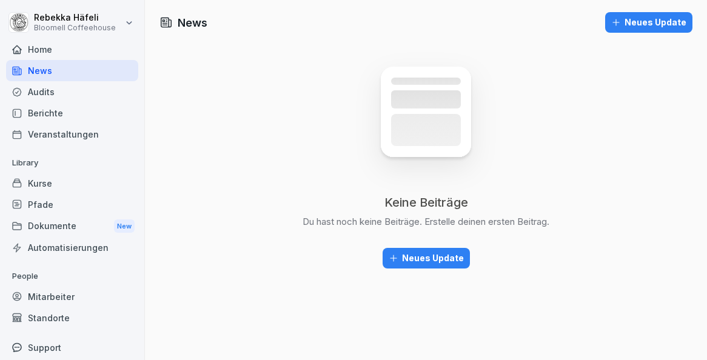
click at [50, 181] on div "Kurse" at bounding box center [72, 183] width 132 height 21
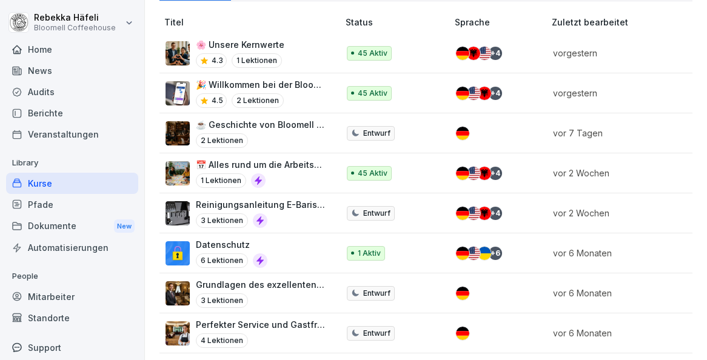
scroll to position [370, 0]
